Goal: Navigation & Orientation: Go to known website

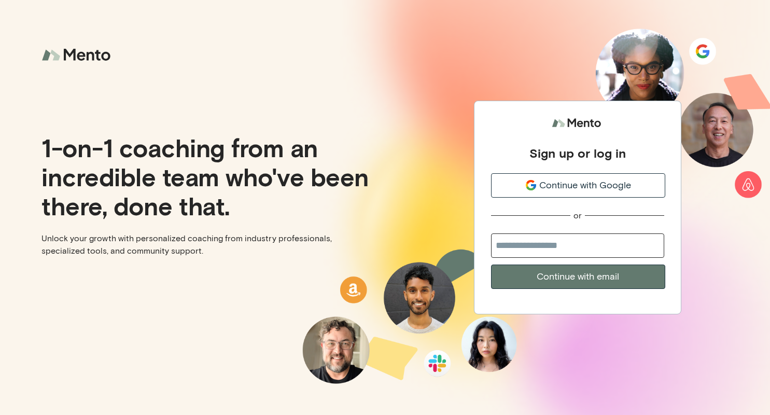
click at [623, 340] on div "Sign up or log in Continue with Google or Continue with email" at bounding box center [577, 207] width 385 height 415
click at [586, 179] on span "Continue with Google" at bounding box center [585, 185] width 92 height 14
